Goal: Find specific page/section: Find specific page/section

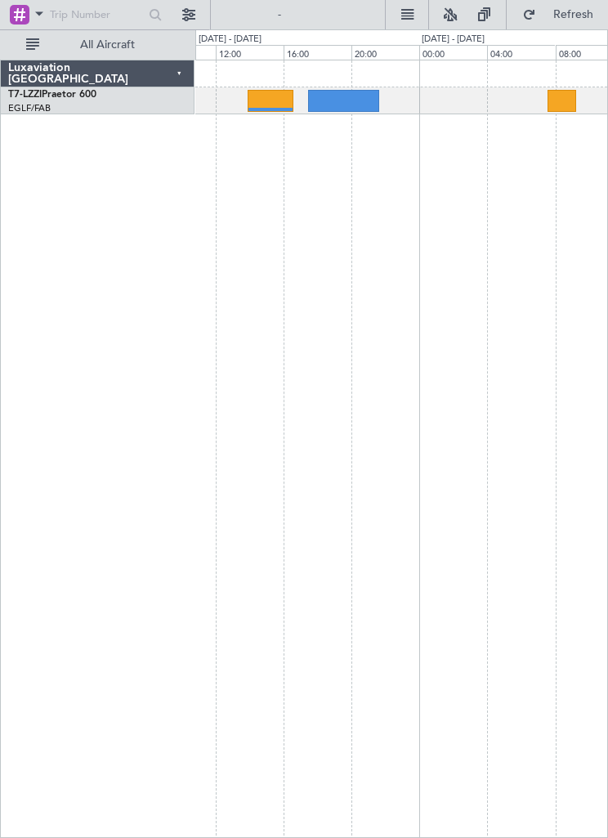
click at [351, 99] on div at bounding box center [343, 101] width 71 height 22
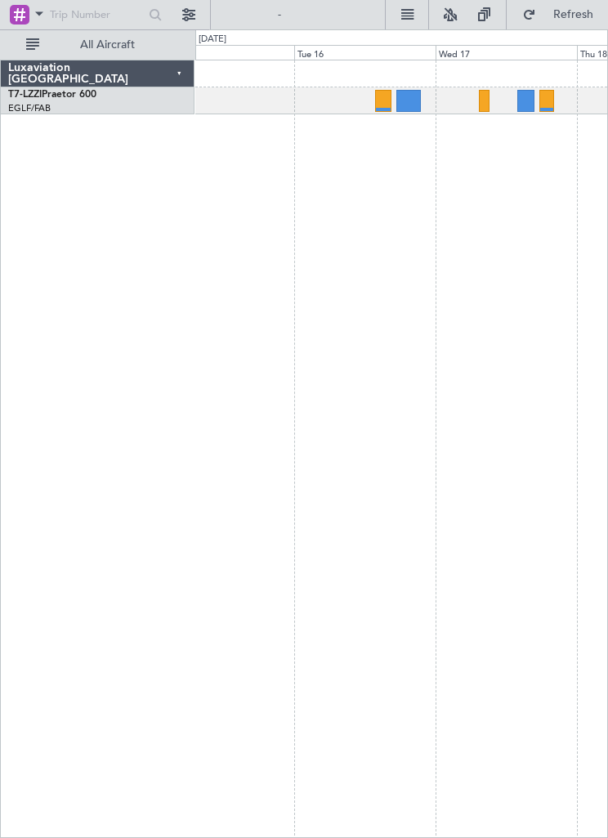
click at [407, 103] on div at bounding box center [408, 101] width 25 height 22
click at [530, 95] on div at bounding box center [526, 101] width 18 height 22
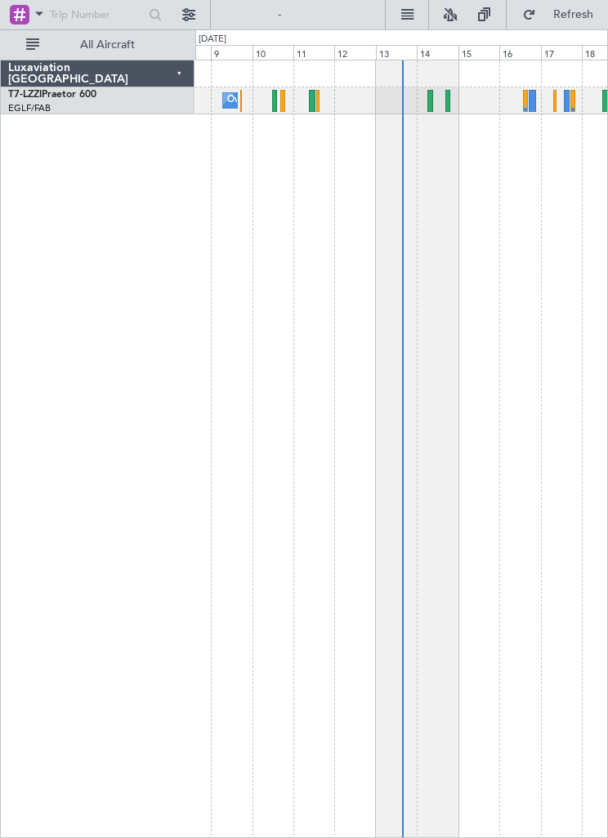
click at [437, 92] on div "Owner" at bounding box center [401, 100] width 412 height 27
click at [443, 105] on div "Owner" at bounding box center [401, 100] width 412 height 27
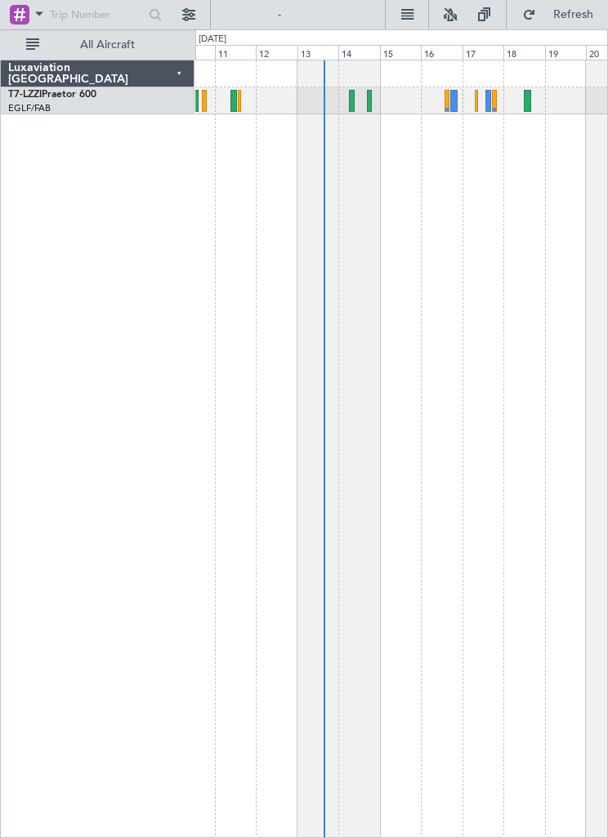
click at [453, 92] on div at bounding box center [453, 101] width 7 height 22
